Goal: Information Seeking & Learning: Learn about a topic

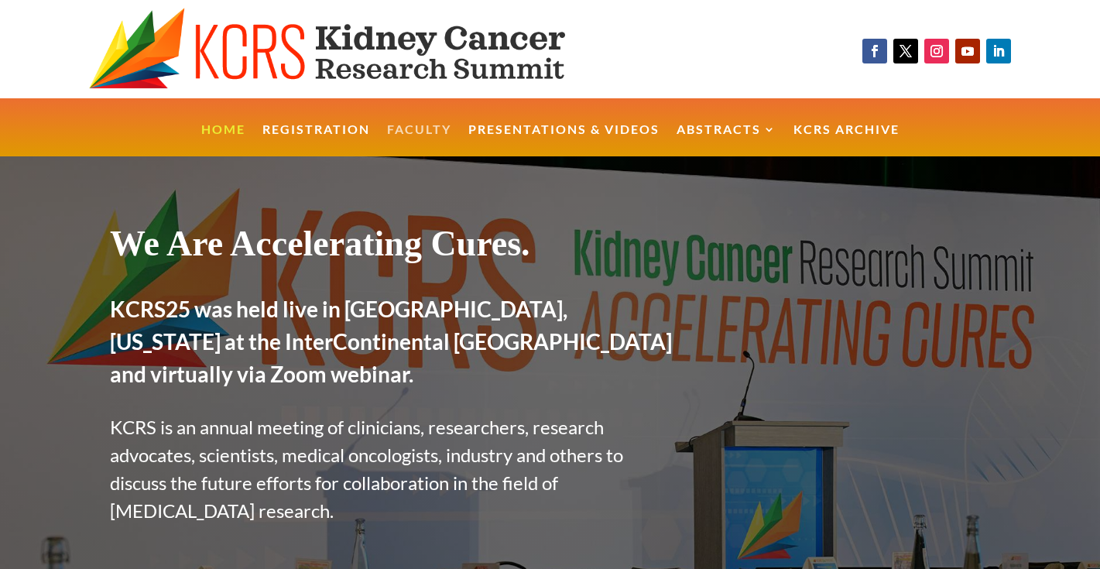
click at [420, 134] on link "Faculty" at bounding box center [419, 140] width 64 height 33
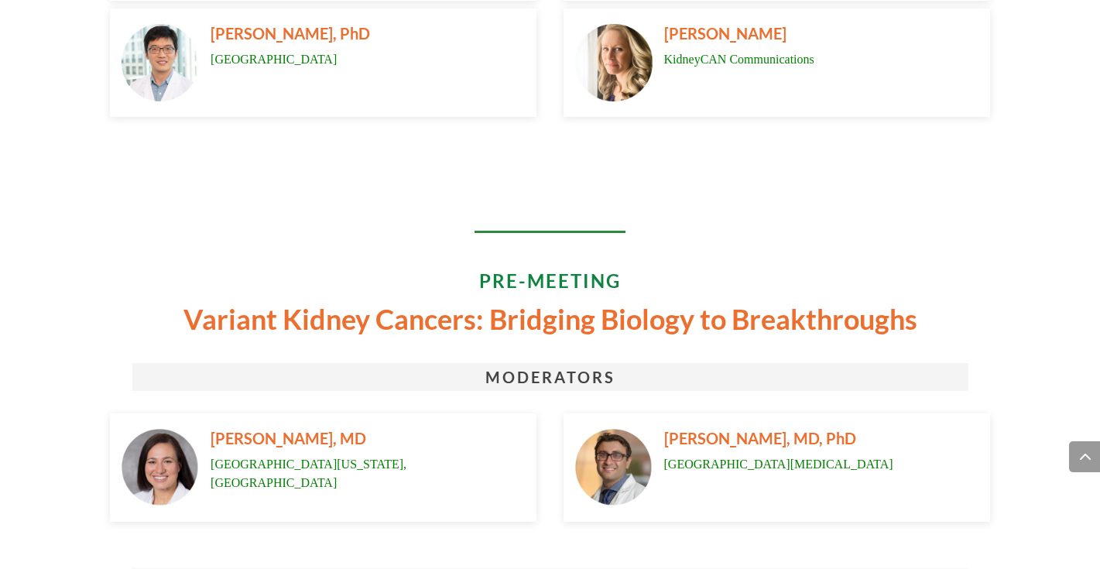
scroll to position [1846, 0]
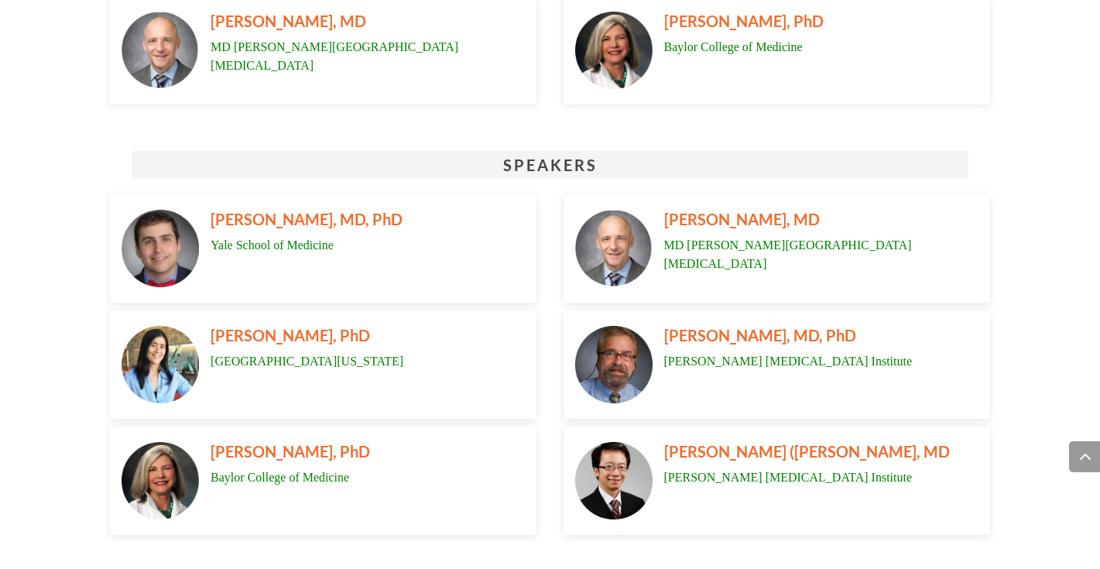
scroll to position [3924, 0]
click at [325, 211] on span "[PERSON_NAME], MD, PhD" at bounding box center [307, 218] width 192 height 19
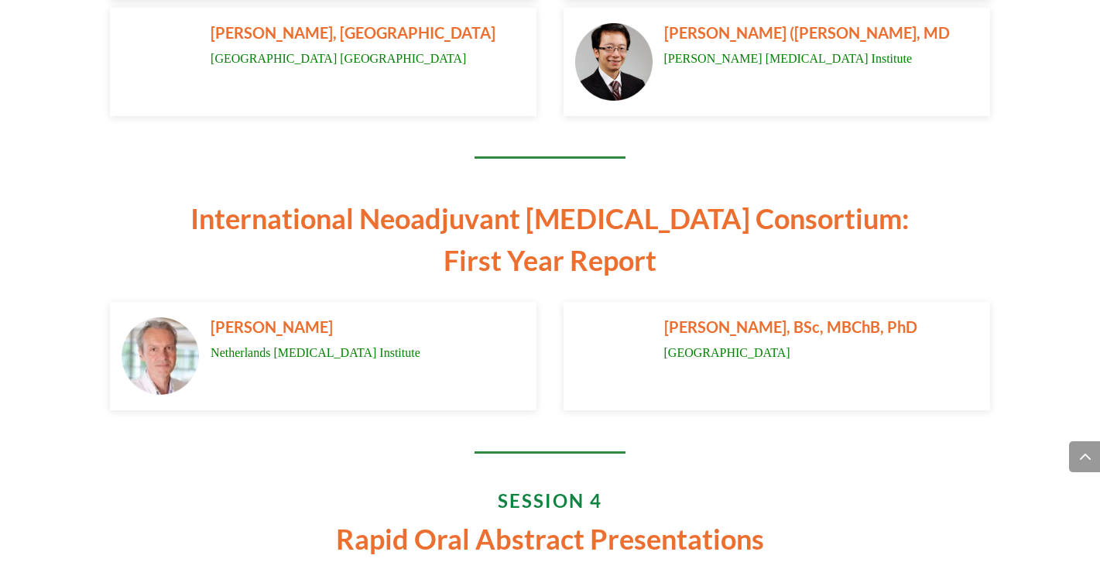
scroll to position [5782, 0]
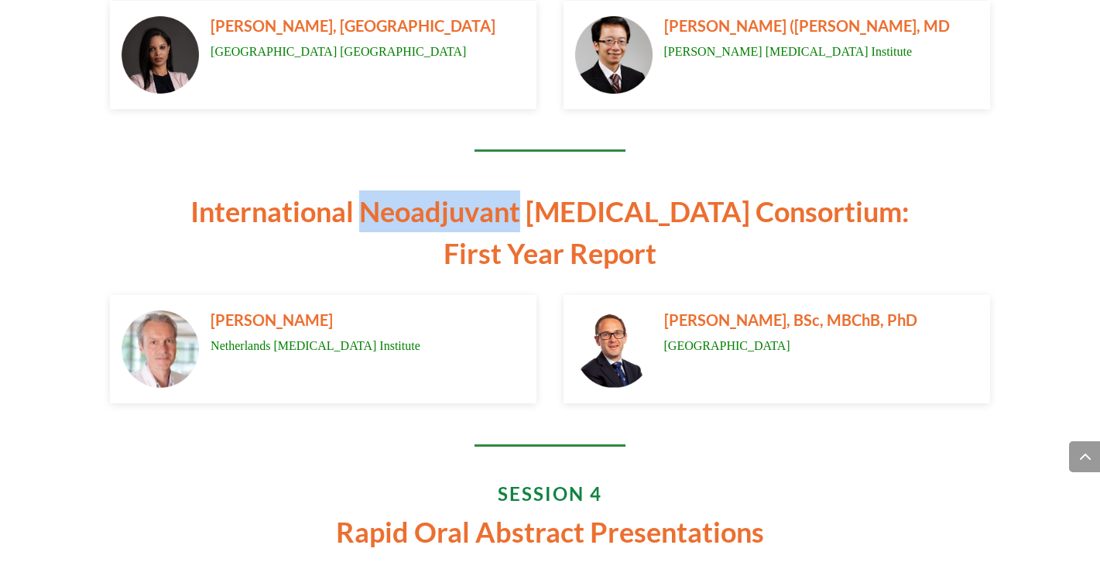
drag, startPoint x: 543, startPoint y: 210, endPoint x: 388, endPoint y: 211, distance: 154.9
click at [388, 210] on p "International Neoadjuvant Kidney Cancer Consortium: First Year Report" at bounding box center [550, 232] width 836 height 84
copy p "Neoadjuvant"
